Goal: Find specific page/section: Find specific page/section

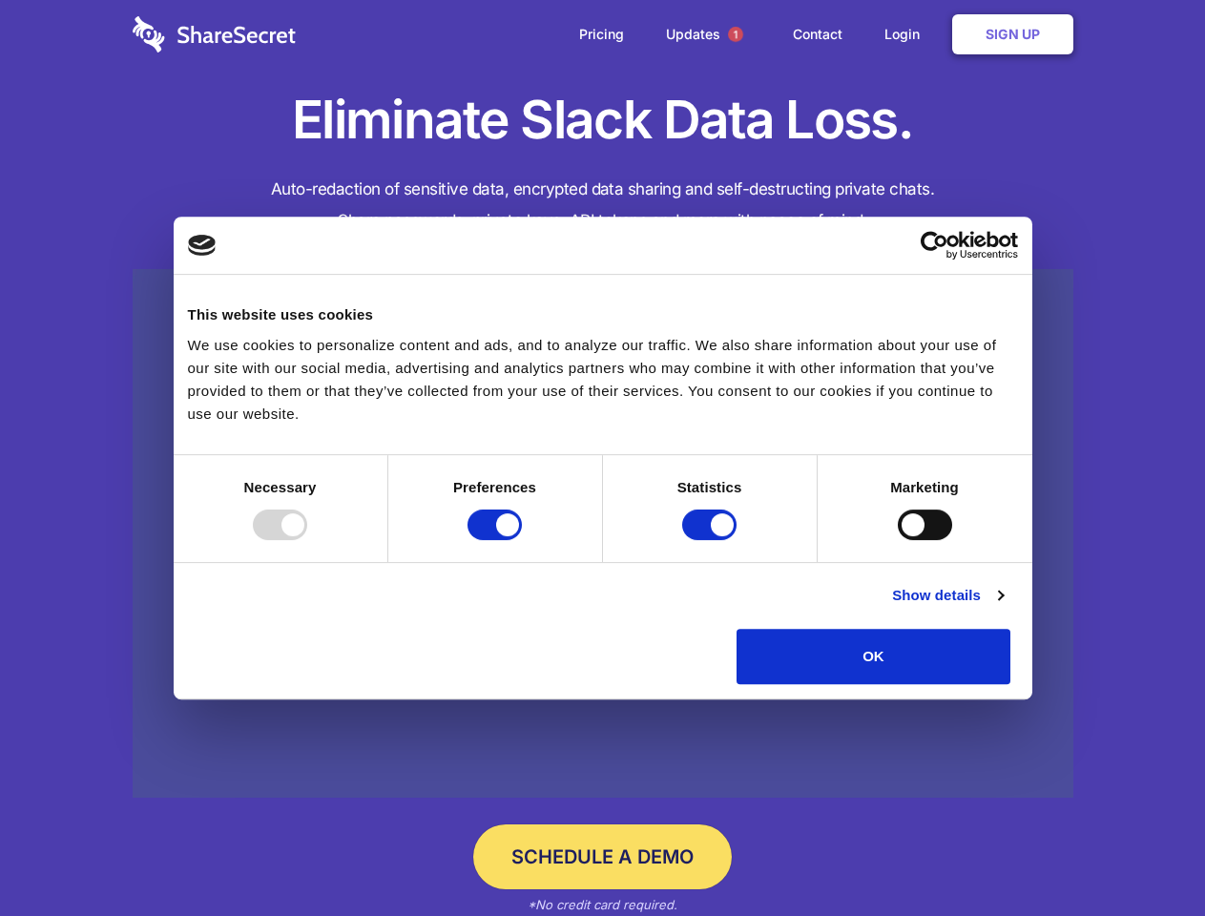
click at [307, 540] on div at bounding box center [280, 525] width 54 height 31
click at [522, 540] on input "Preferences" at bounding box center [495, 525] width 54 height 31
checkbox input "false"
click at [712, 540] on input "Statistics" at bounding box center [709, 525] width 54 height 31
checkbox input "false"
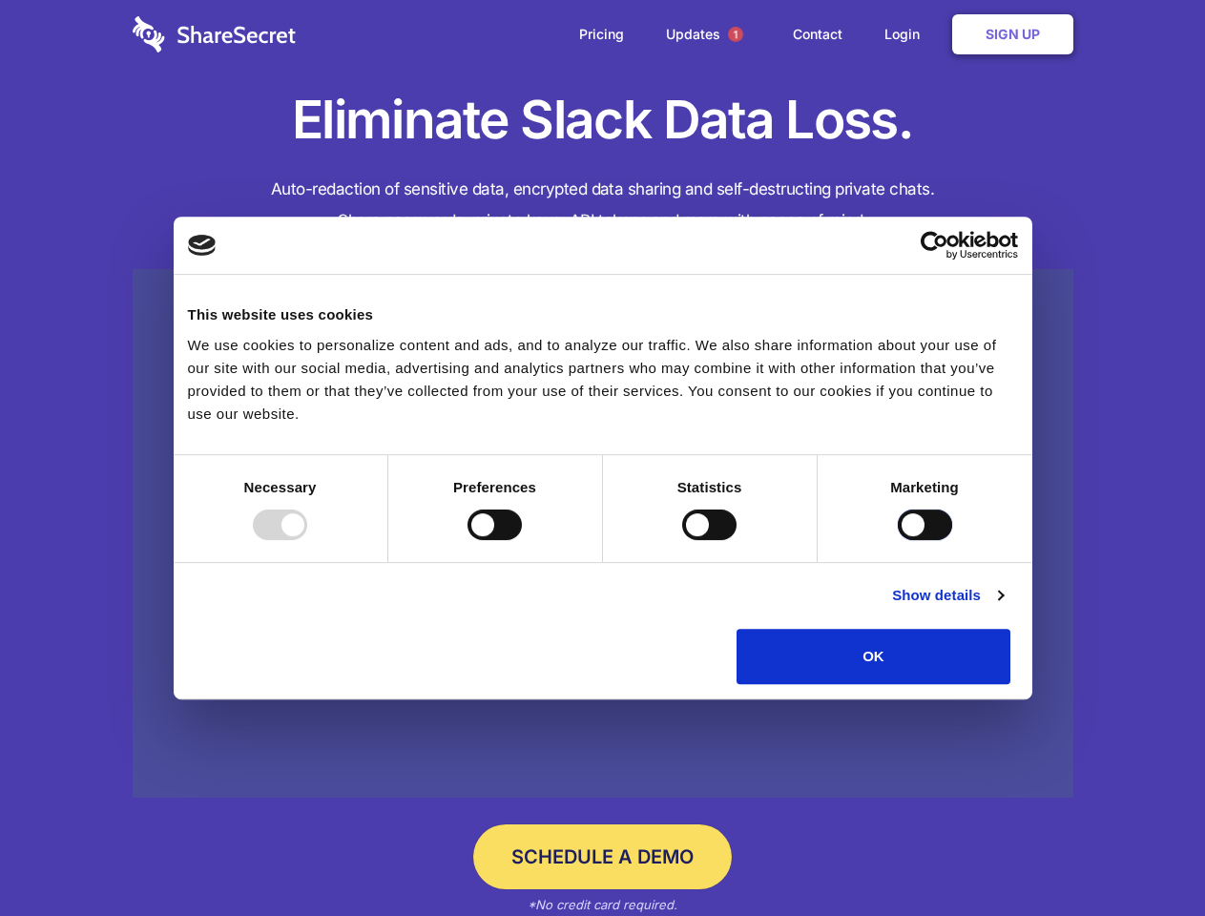
click at [898, 540] on input "Marketing" at bounding box center [925, 525] width 54 height 31
checkbox input "true"
click at [1003, 607] on link "Show details" at bounding box center [947, 595] width 111 height 23
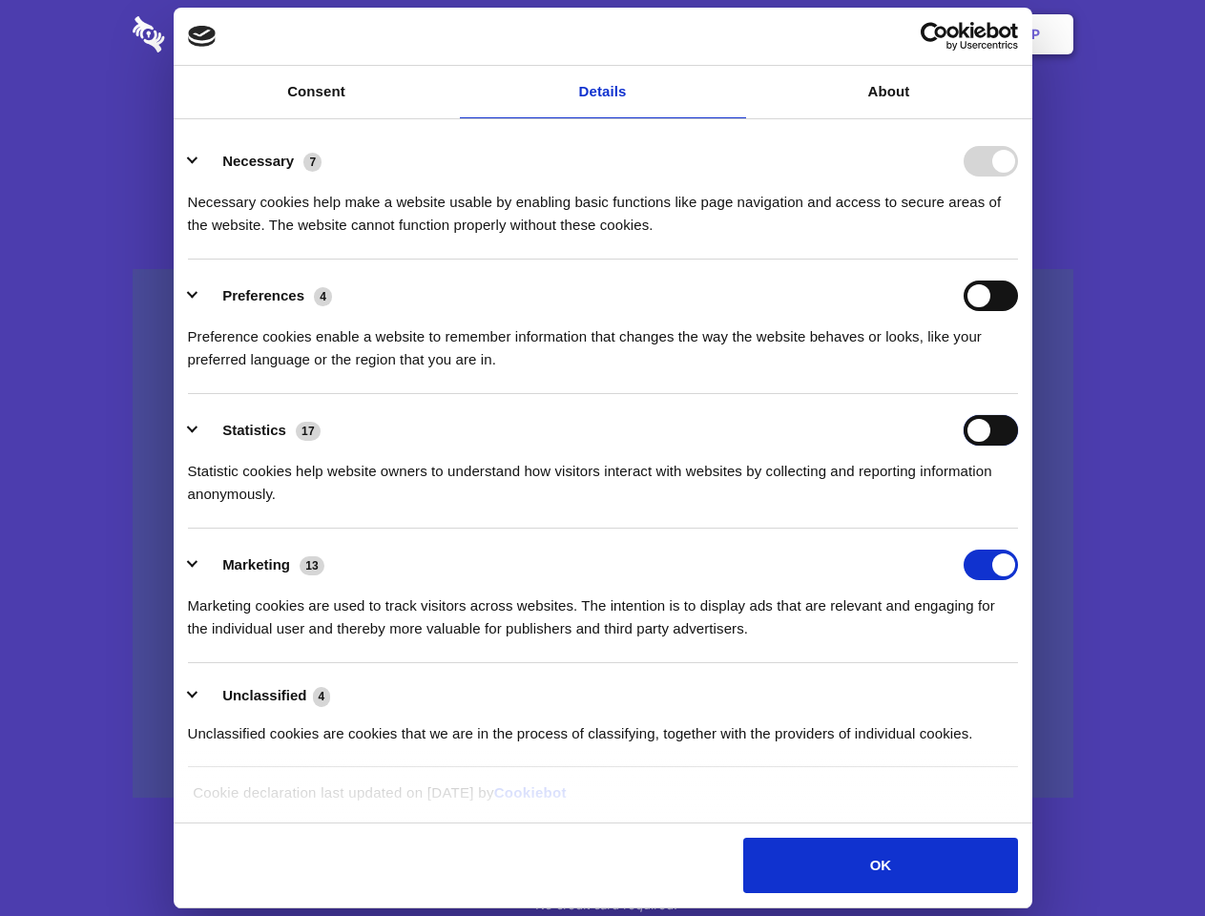
click at [1018, 506] on div "Statistics 17 Statistic cookies help website owners to understand how visitors …" at bounding box center [603, 460] width 830 height 91
click at [735, 34] on span "1" at bounding box center [735, 34] width 15 height 15
